Goal: Task Accomplishment & Management: Complete application form

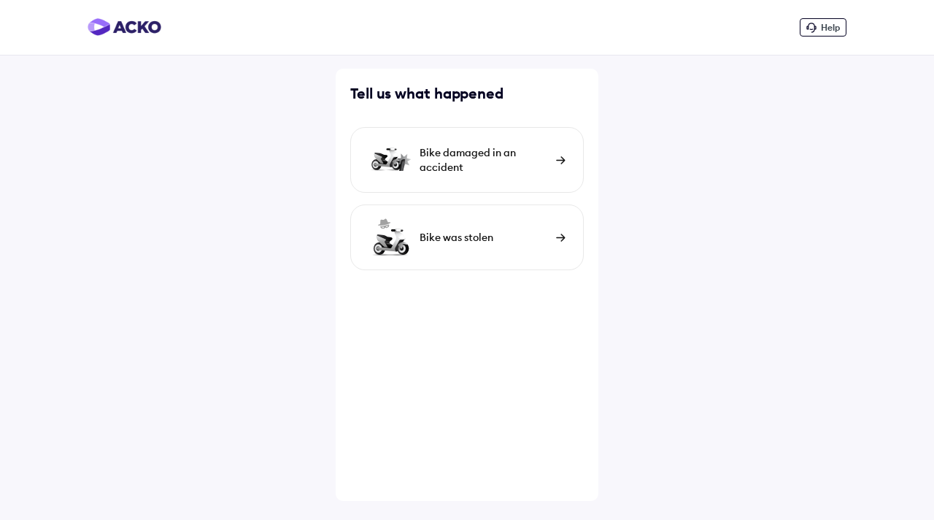
click at [251, 115] on div "Help Tell us what happened [PERSON_NAME] damaged in an accident Bike was stolen" at bounding box center [467, 260] width 934 height 520
click at [565, 158] on img at bounding box center [560, 160] width 9 height 8
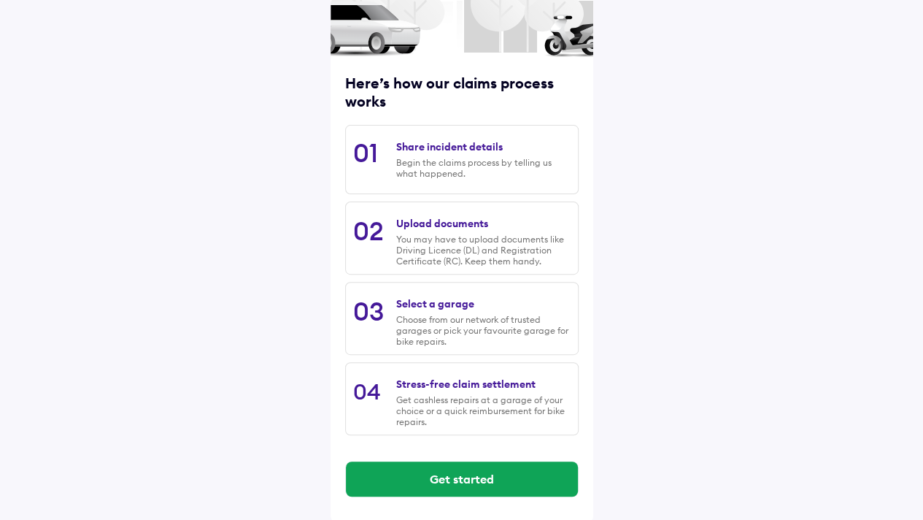
scroll to position [136, 0]
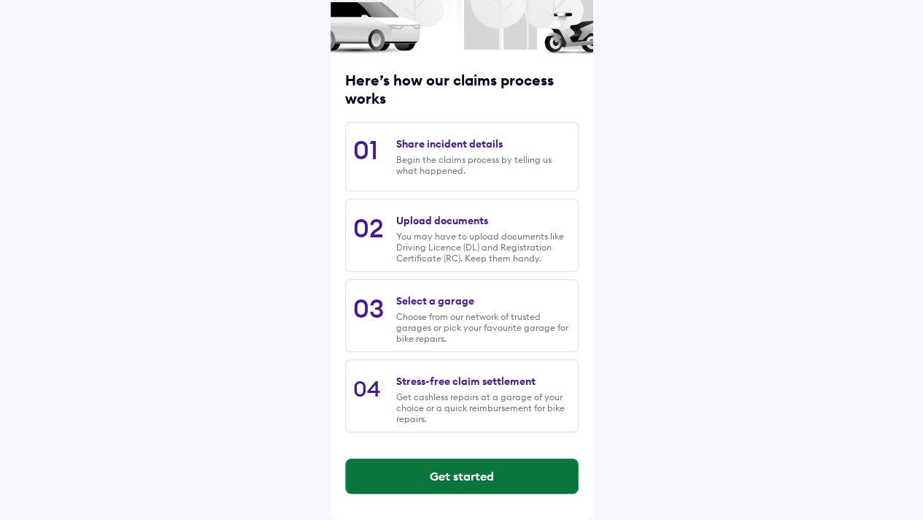
click at [467, 477] on button "Get started" at bounding box center [462, 475] width 232 height 35
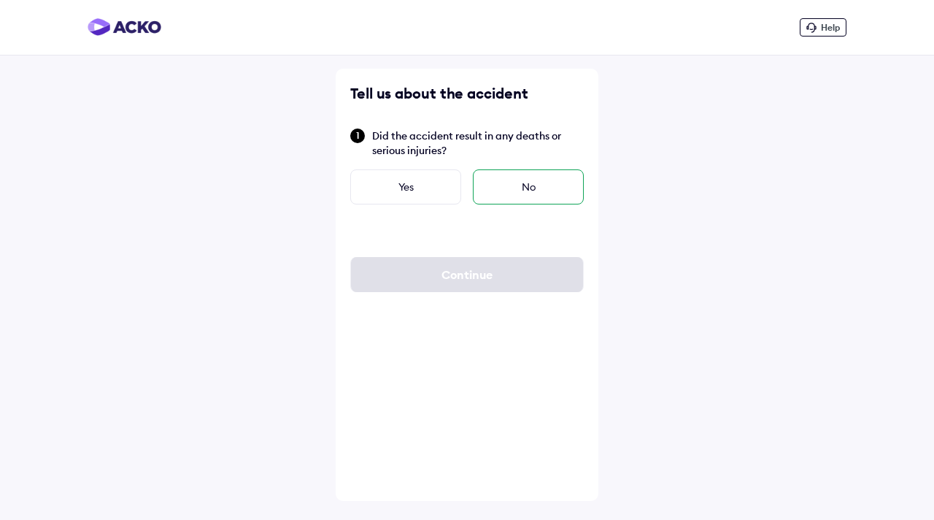
click at [533, 189] on div "No" at bounding box center [528, 186] width 111 height 35
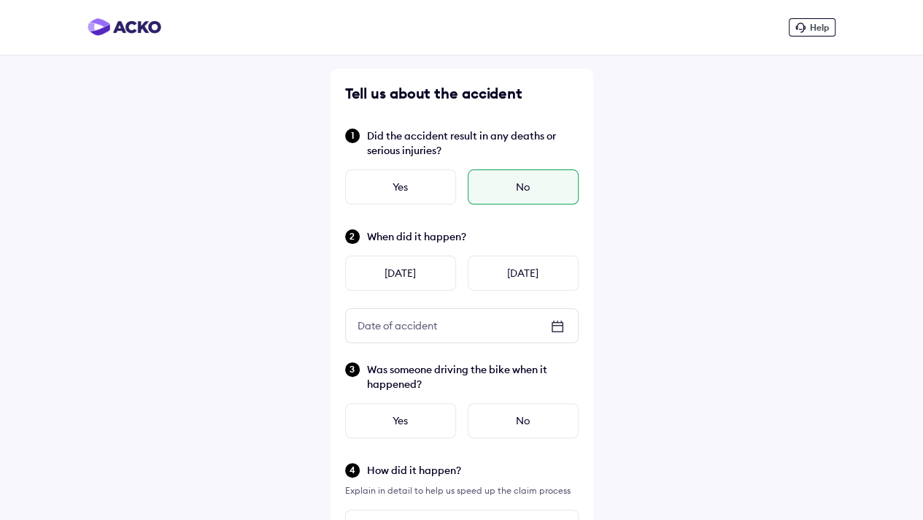
click at [529, 335] on div "Date of accident" at bounding box center [462, 326] width 232 height 34
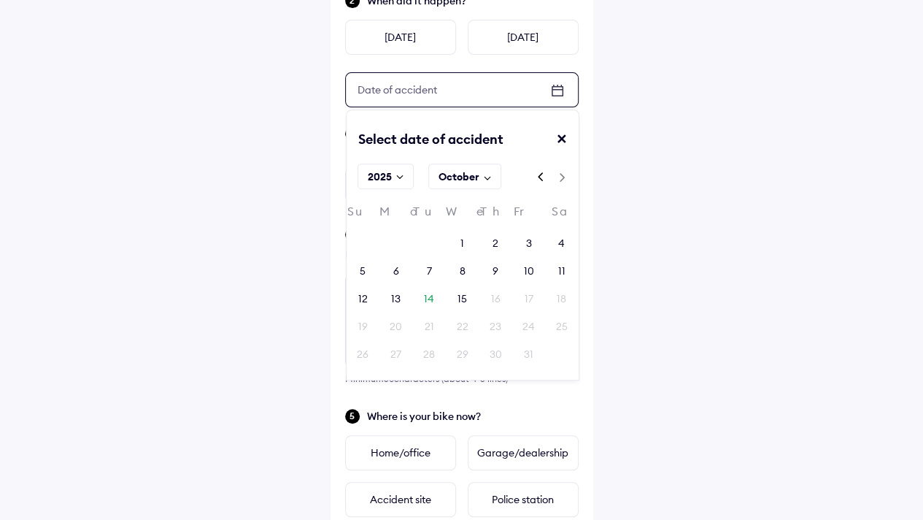
scroll to position [241, 0]
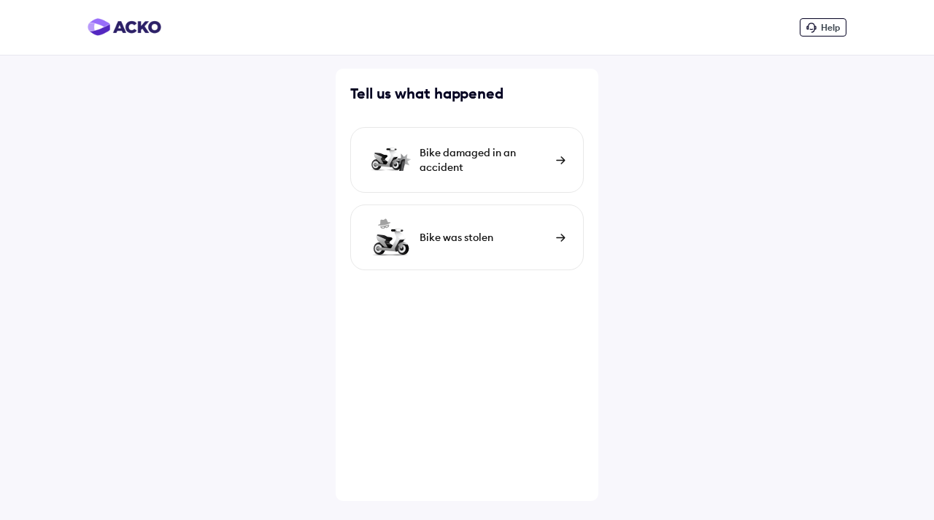
click at [812, 31] on icon at bounding box center [811, 28] width 10 height 10
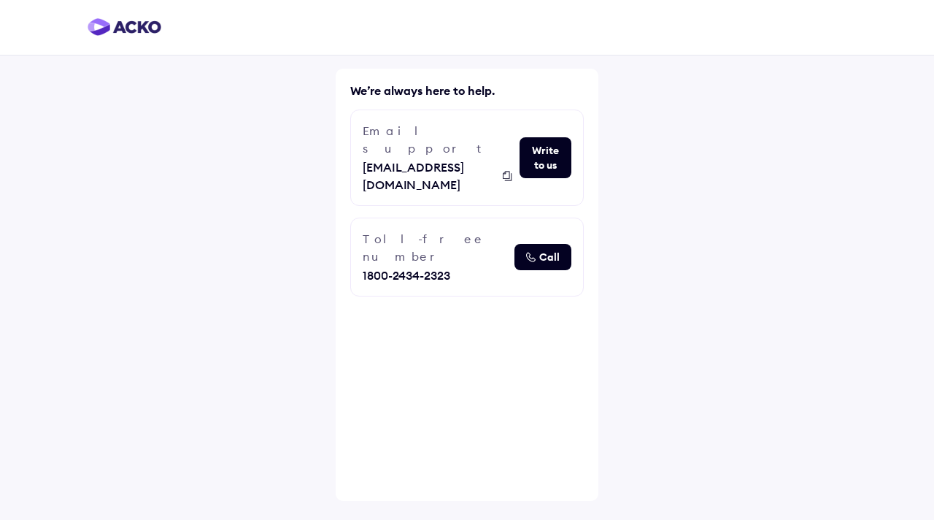
drag, startPoint x: 0, startPoint y: 91, endPoint x: 0, endPoint y: 66, distance: 24.8
click at [0, 90] on div "We’re always here to help. Email support hello@acko.com Write to us Toll-free n…" at bounding box center [467, 260] width 934 height 520
